Goal: Information Seeking & Learning: Learn about a topic

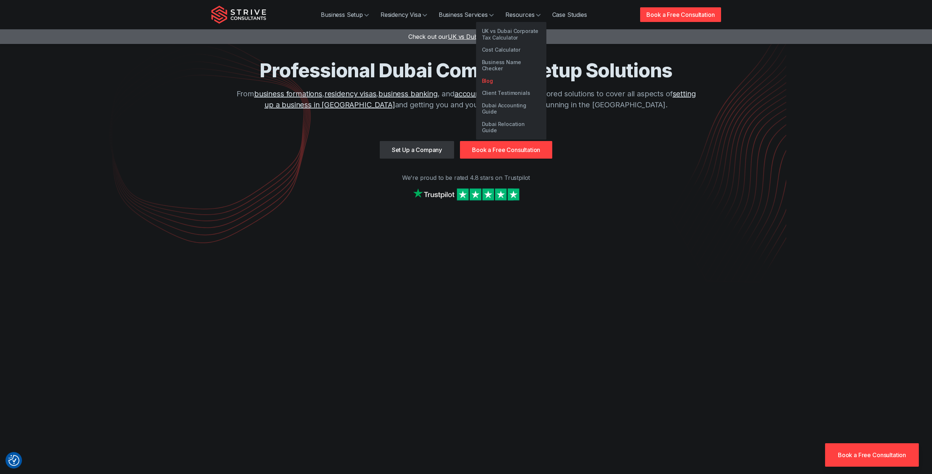
click at [496, 76] on link "Blog" at bounding box center [511, 81] width 70 height 12
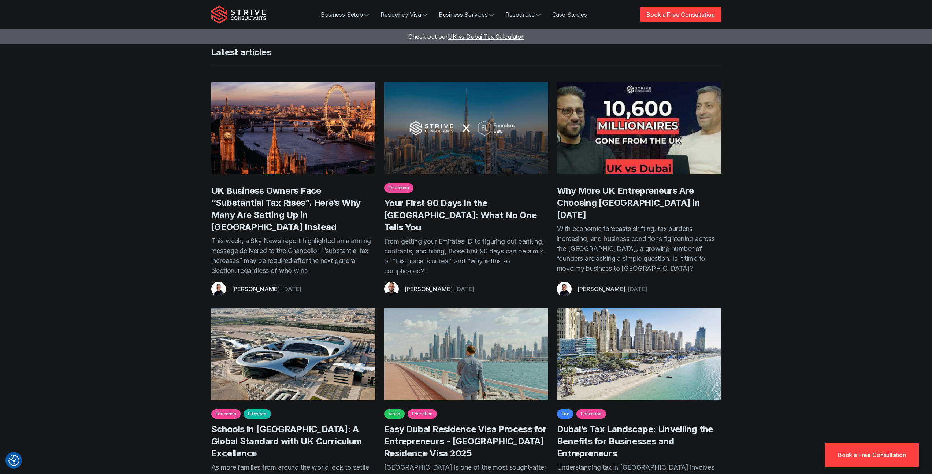
scroll to position [328, 0]
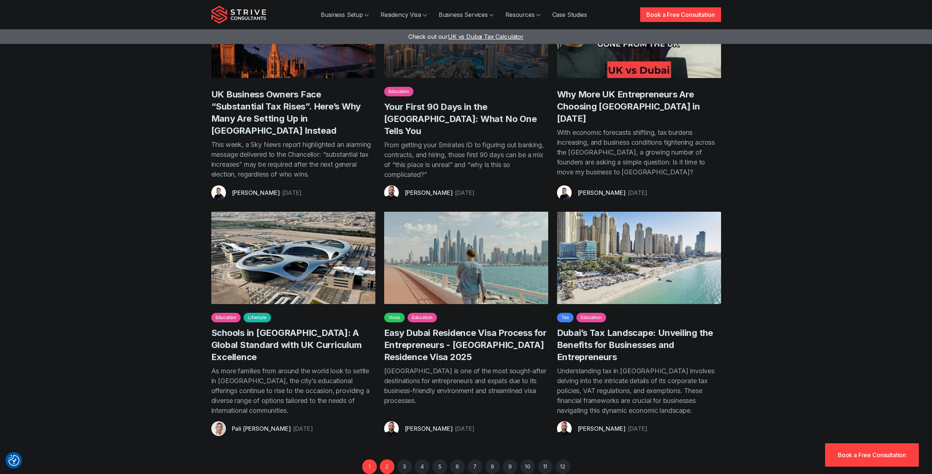
click at [384, 459] on link "2" at bounding box center [387, 466] width 15 height 15
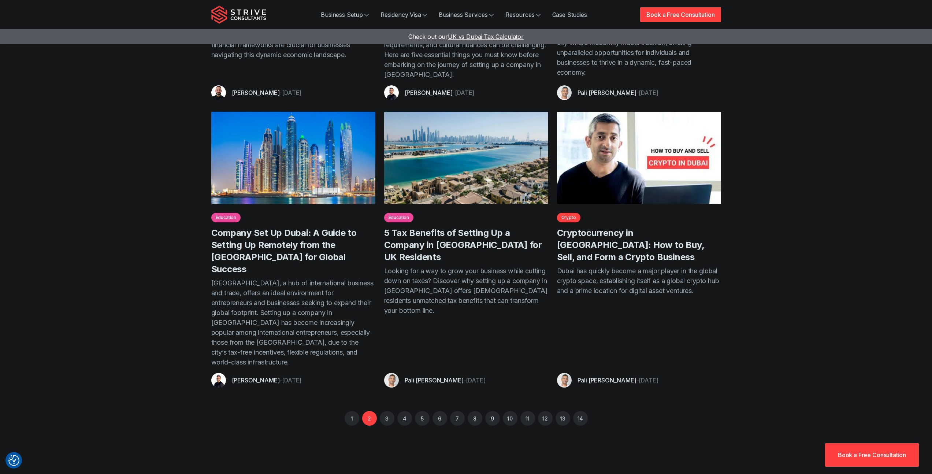
scroll to position [356, 0]
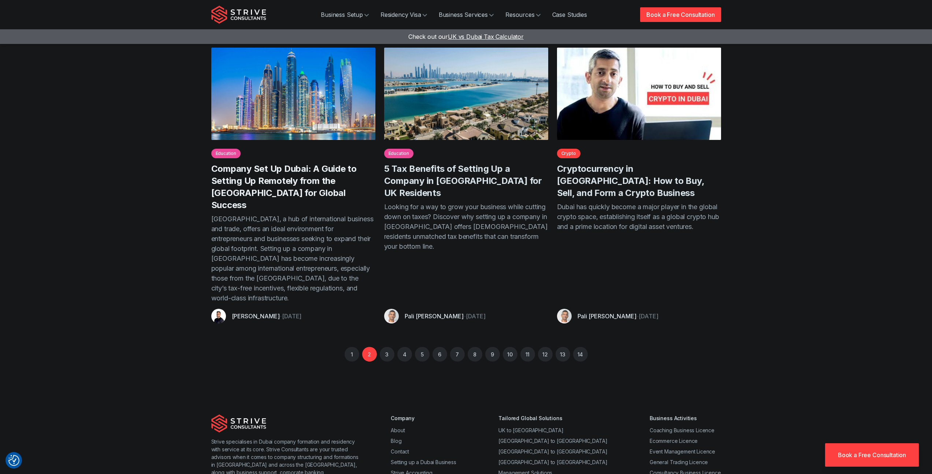
click at [312, 178] on link "Company Set Up Dubai: A Guide to Setting Up Remotely from the [GEOGRAPHIC_DATA]…" at bounding box center [283, 186] width 145 height 47
click at [388, 347] on link "3" at bounding box center [387, 354] width 15 height 15
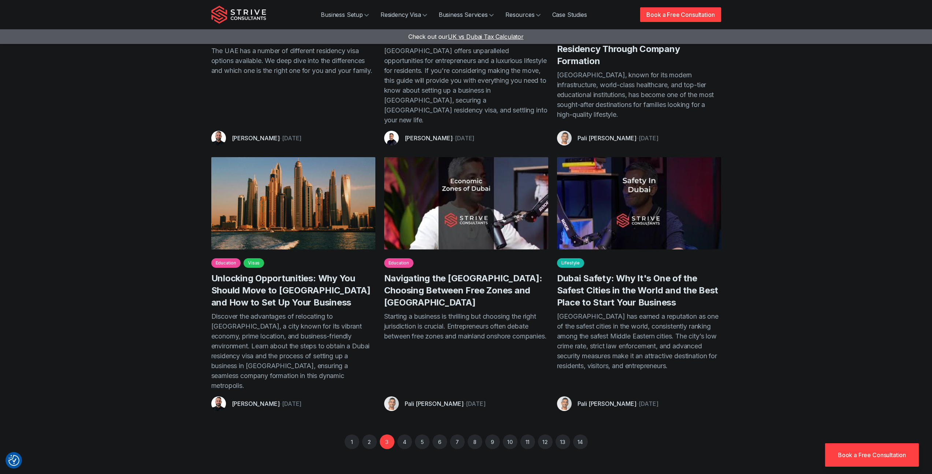
scroll to position [269, 0]
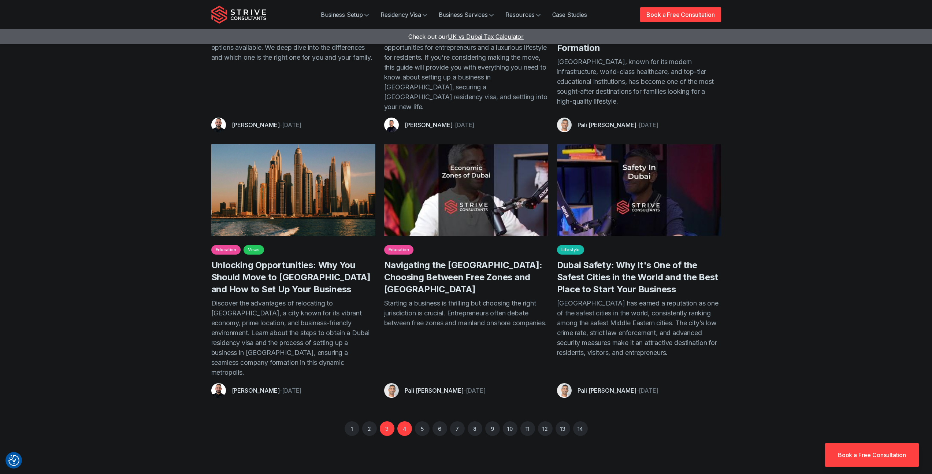
click at [404, 421] on link "4" at bounding box center [404, 428] width 15 height 15
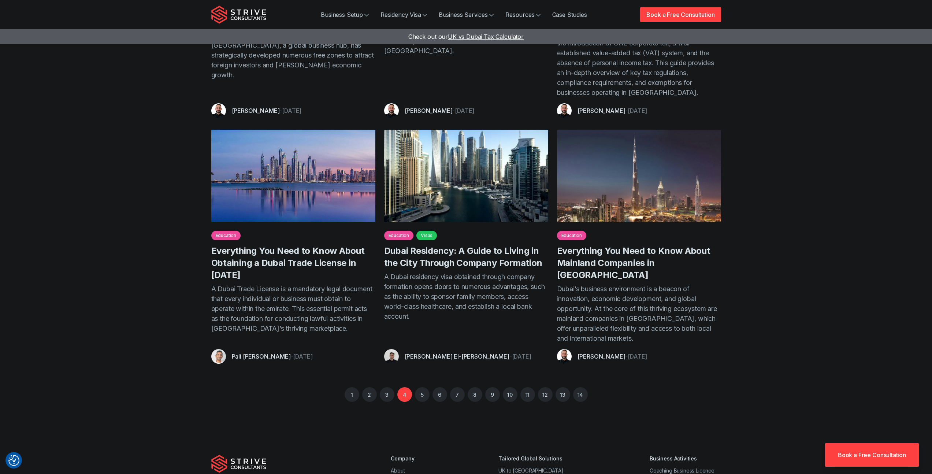
scroll to position [285, 0]
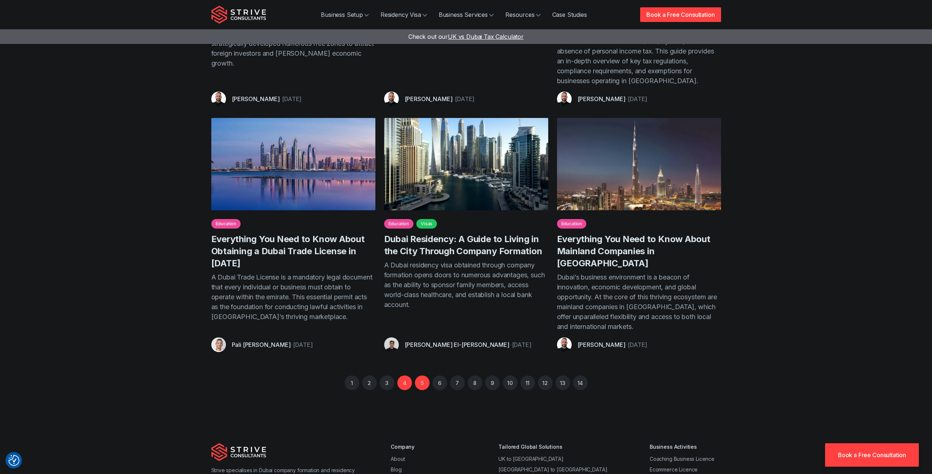
click at [419, 375] on link "5" at bounding box center [422, 382] width 15 height 15
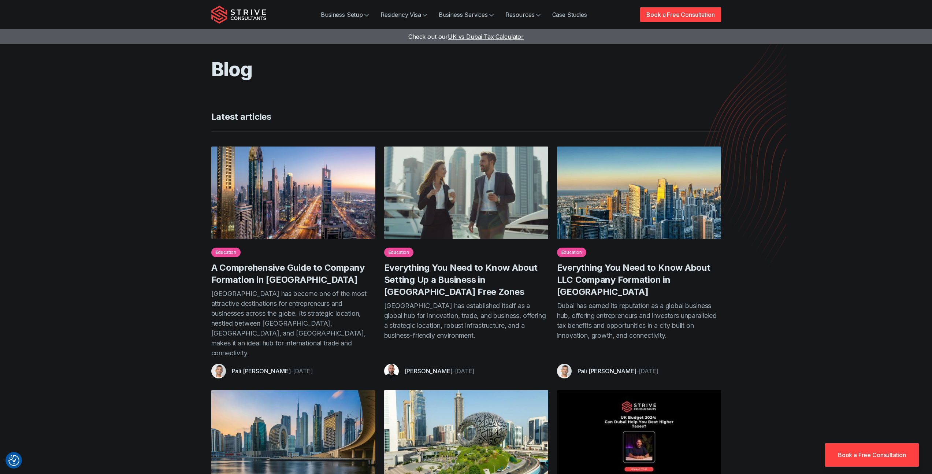
scroll to position [1, 0]
click at [332, 270] on link "A Comprehensive Guide to Company Formation in [GEOGRAPHIC_DATA]" at bounding box center [287, 273] width 153 height 23
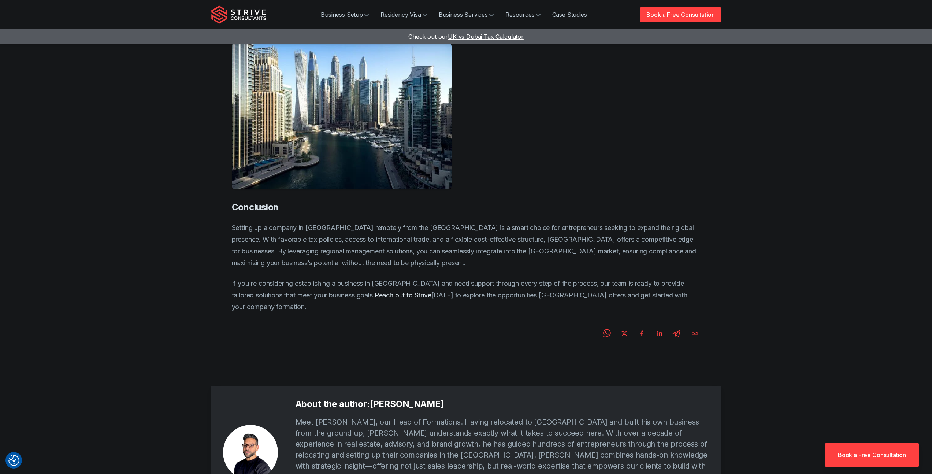
scroll to position [1449, 0]
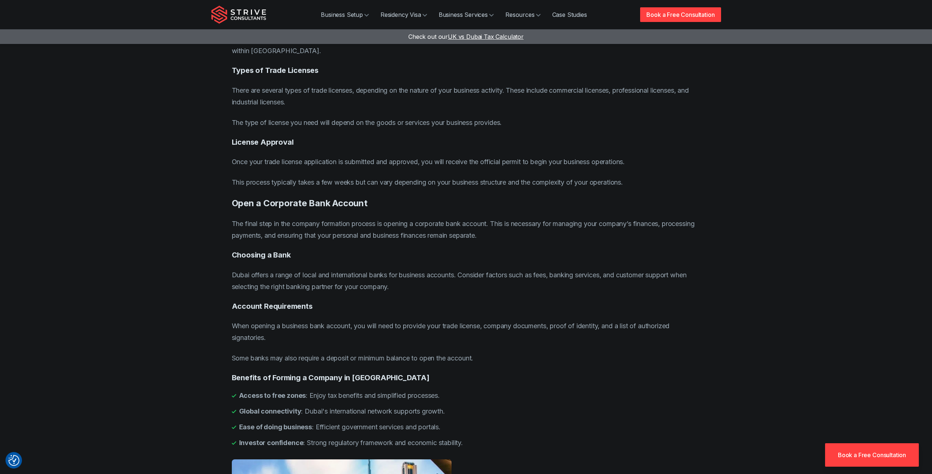
scroll to position [3880, 0]
